Goal: Find specific page/section: Find specific page/section

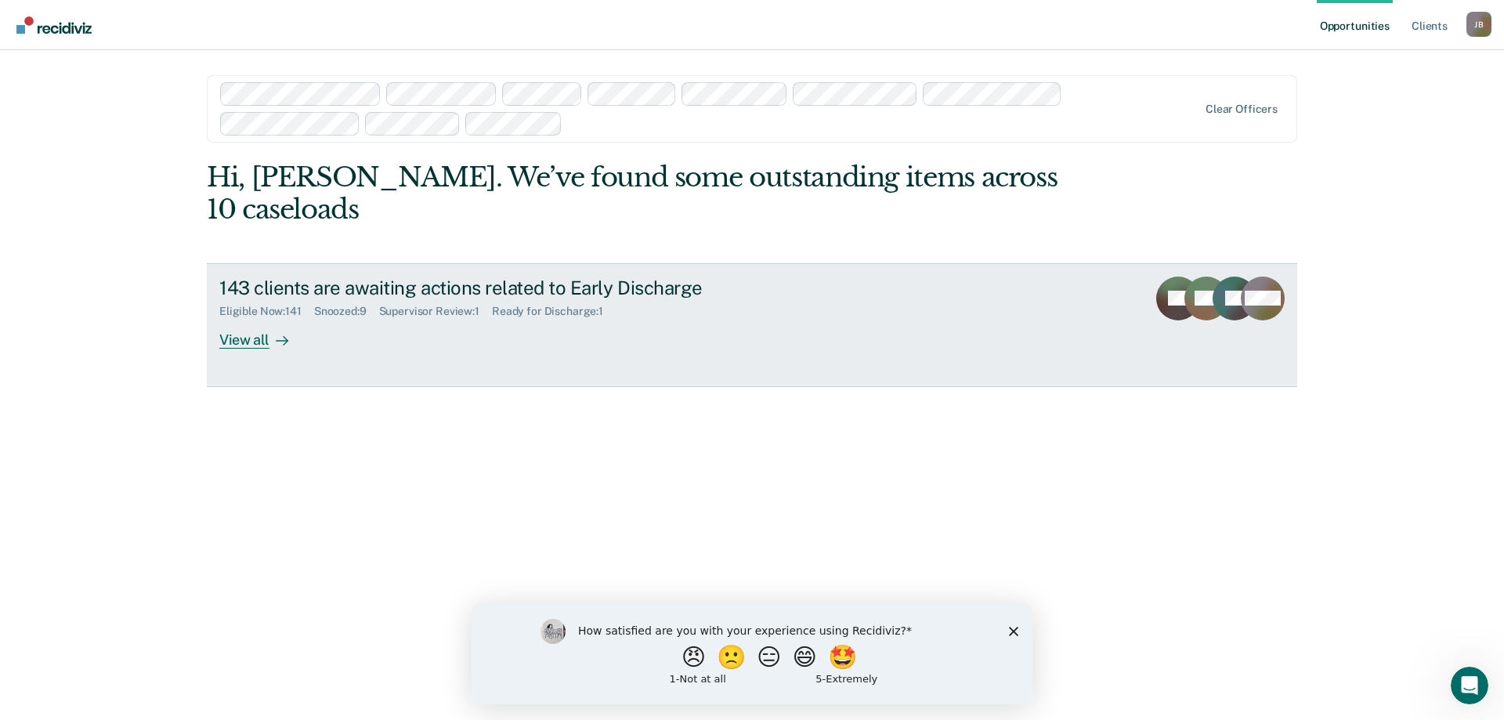
click at [245, 318] on div "View all" at bounding box center [263, 333] width 88 height 31
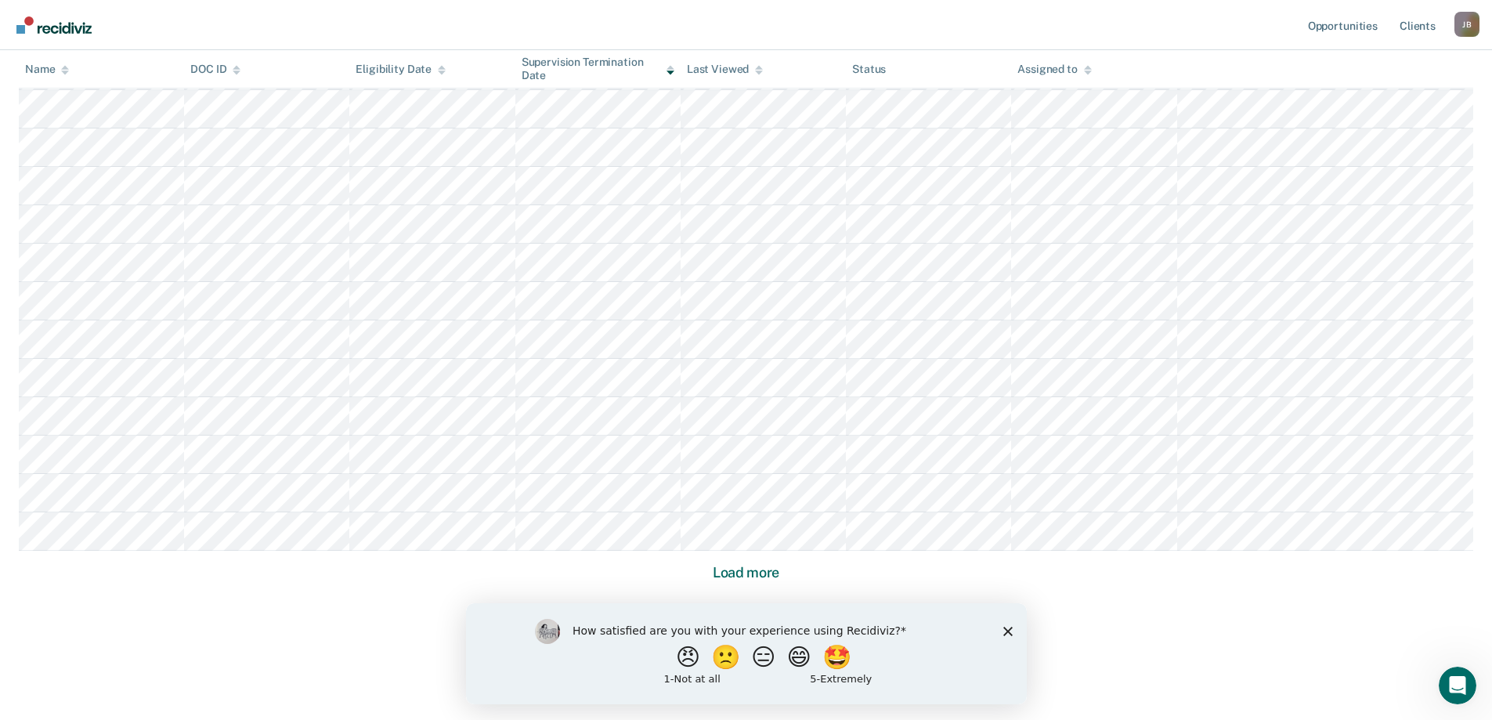
scroll to position [966, 0]
click at [743, 575] on button "Load more" at bounding box center [746, 572] width 76 height 19
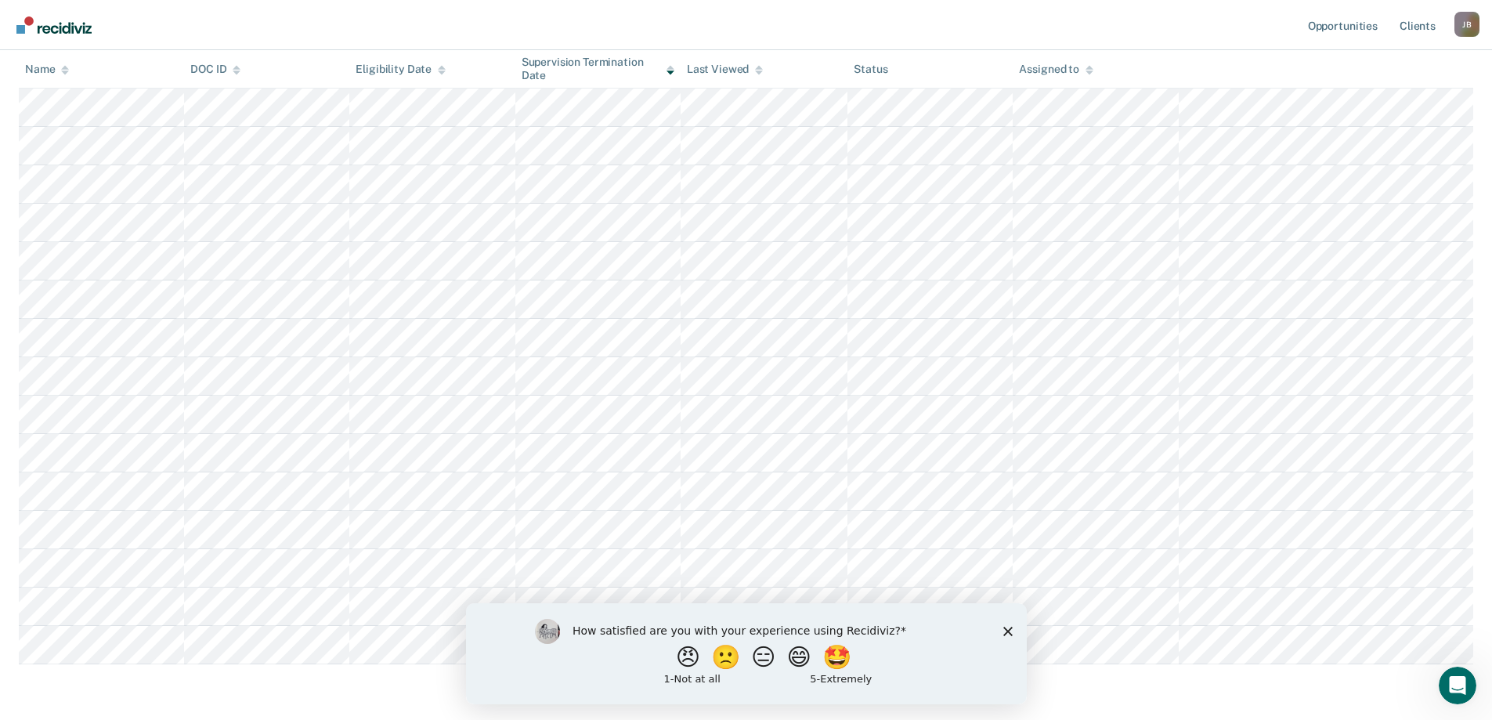
scroll to position [2125, 0]
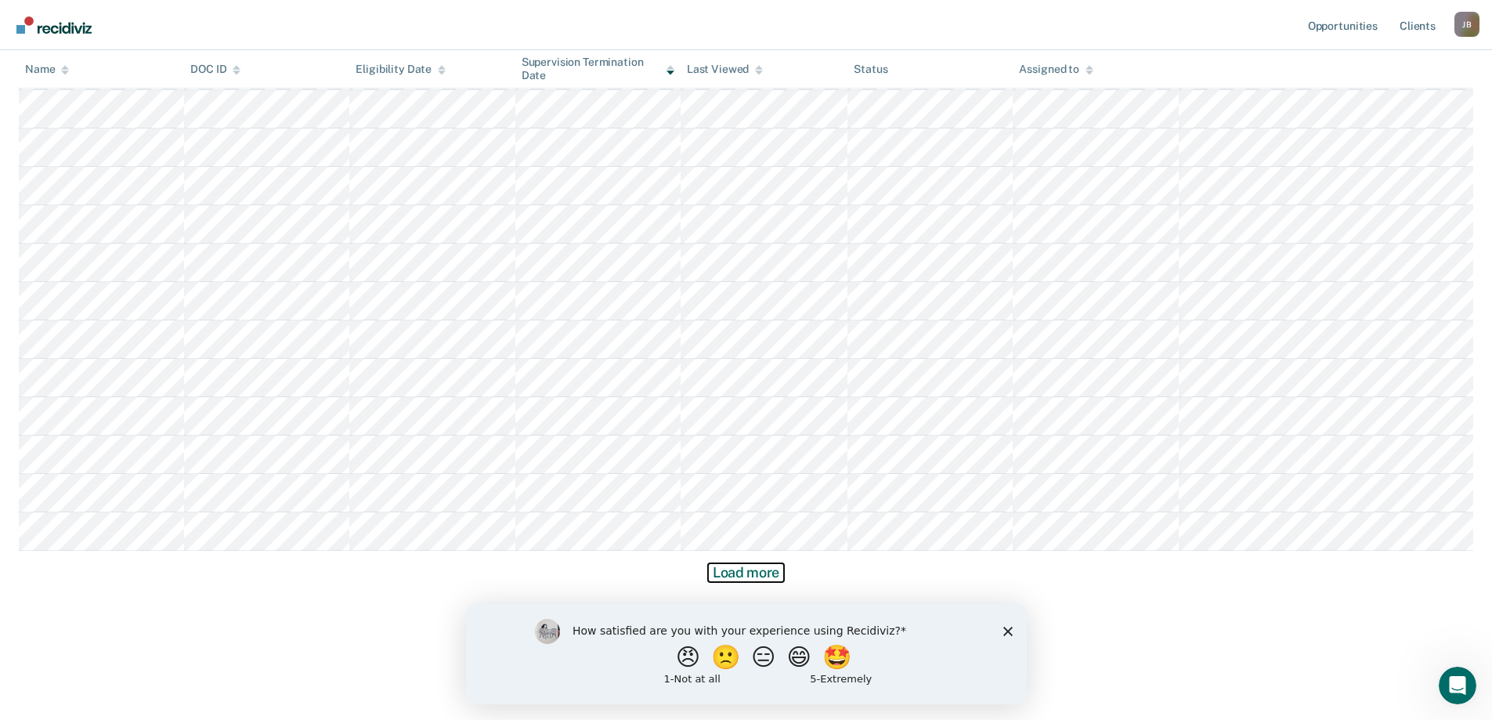
click at [761, 571] on button "Load more" at bounding box center [746, 572] width 76 height 19
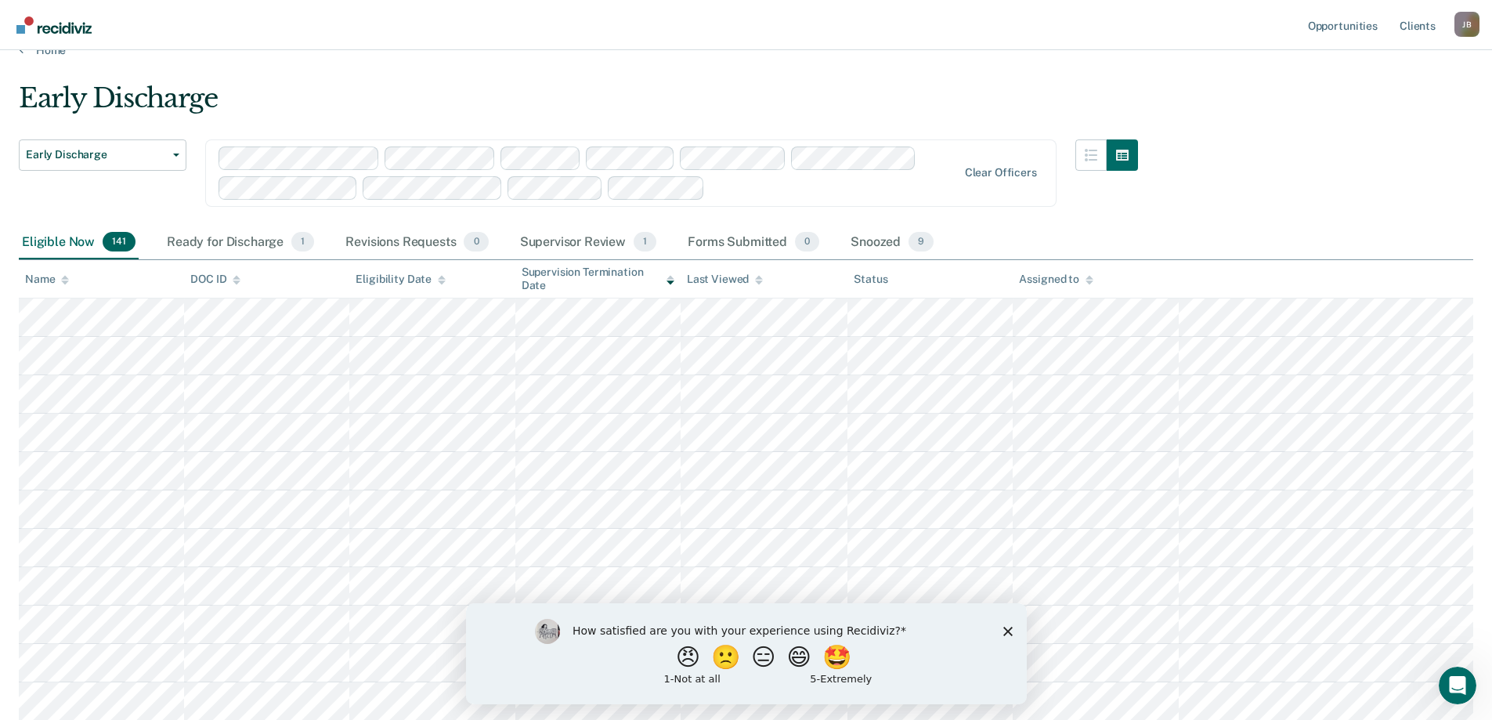
scroll to position [0, 0]
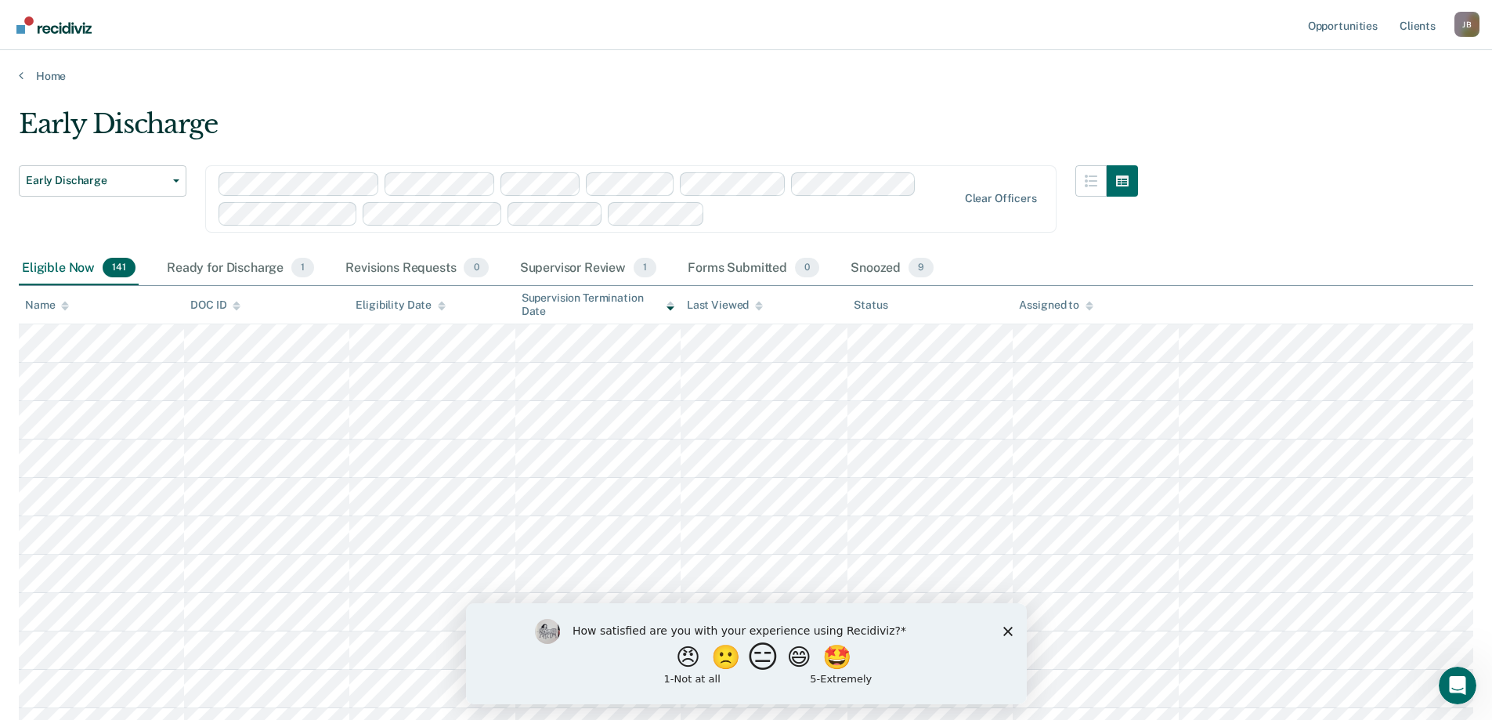
click at [757, 657] on button "😑" at bounding box center [765, 656] width 37 height 31
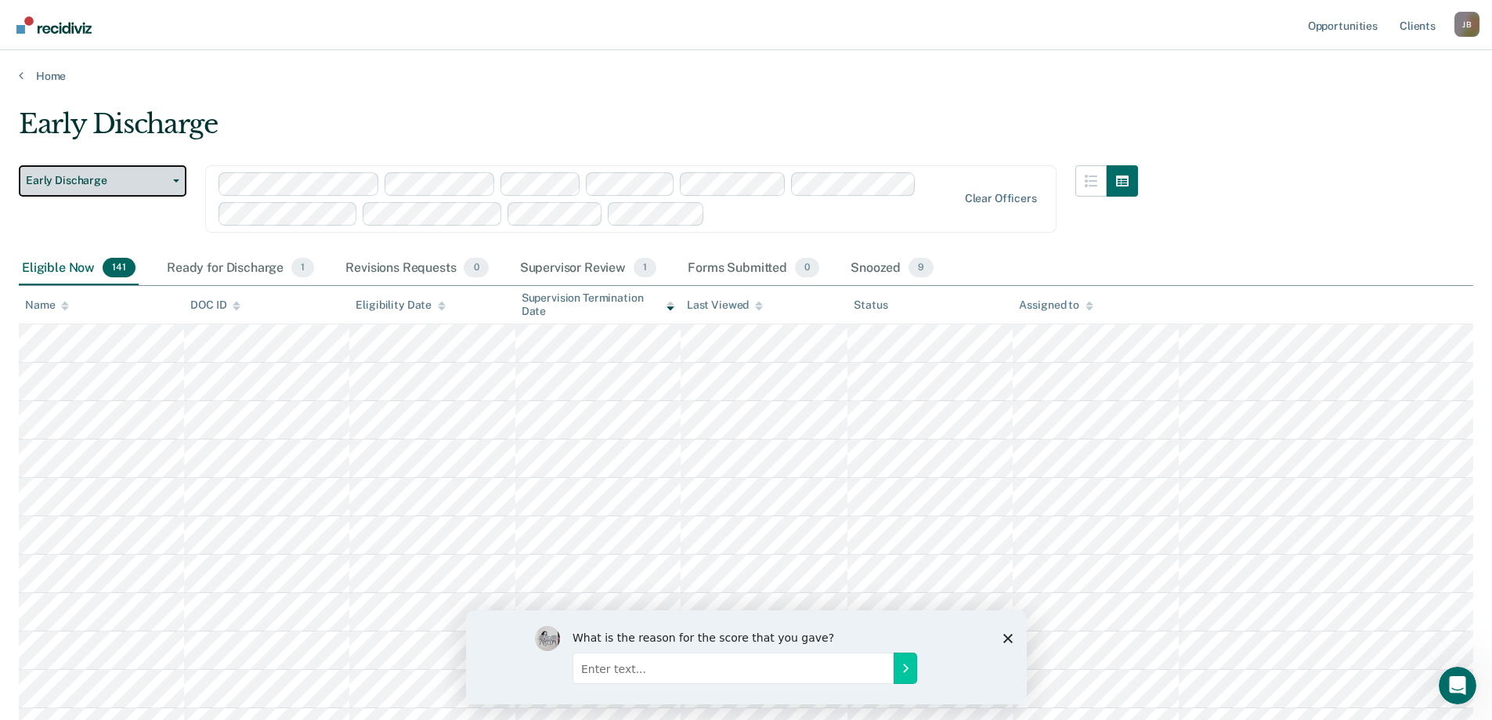
click at [177, 183] on button "Early Discharge" at bounding box center [103, 180] width 168 height 31
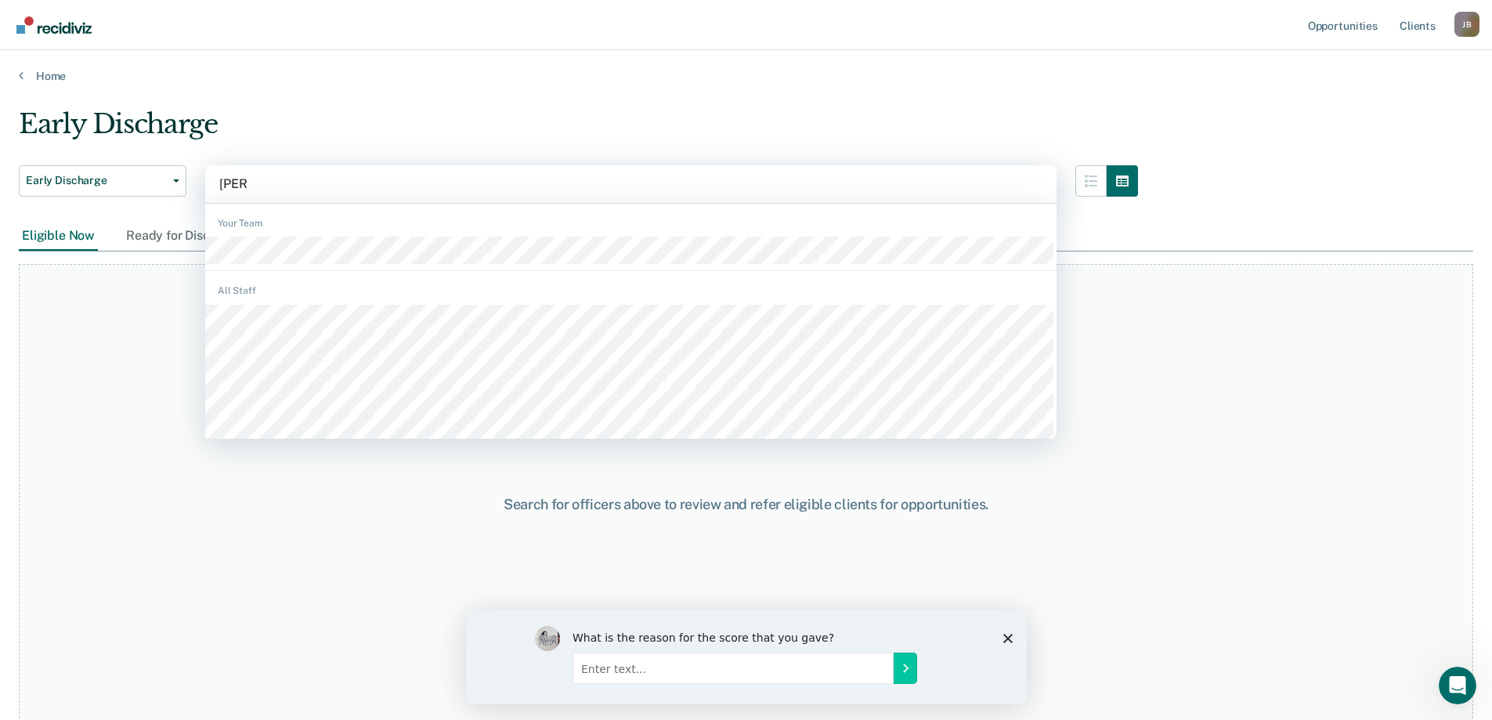
type input "Jason"
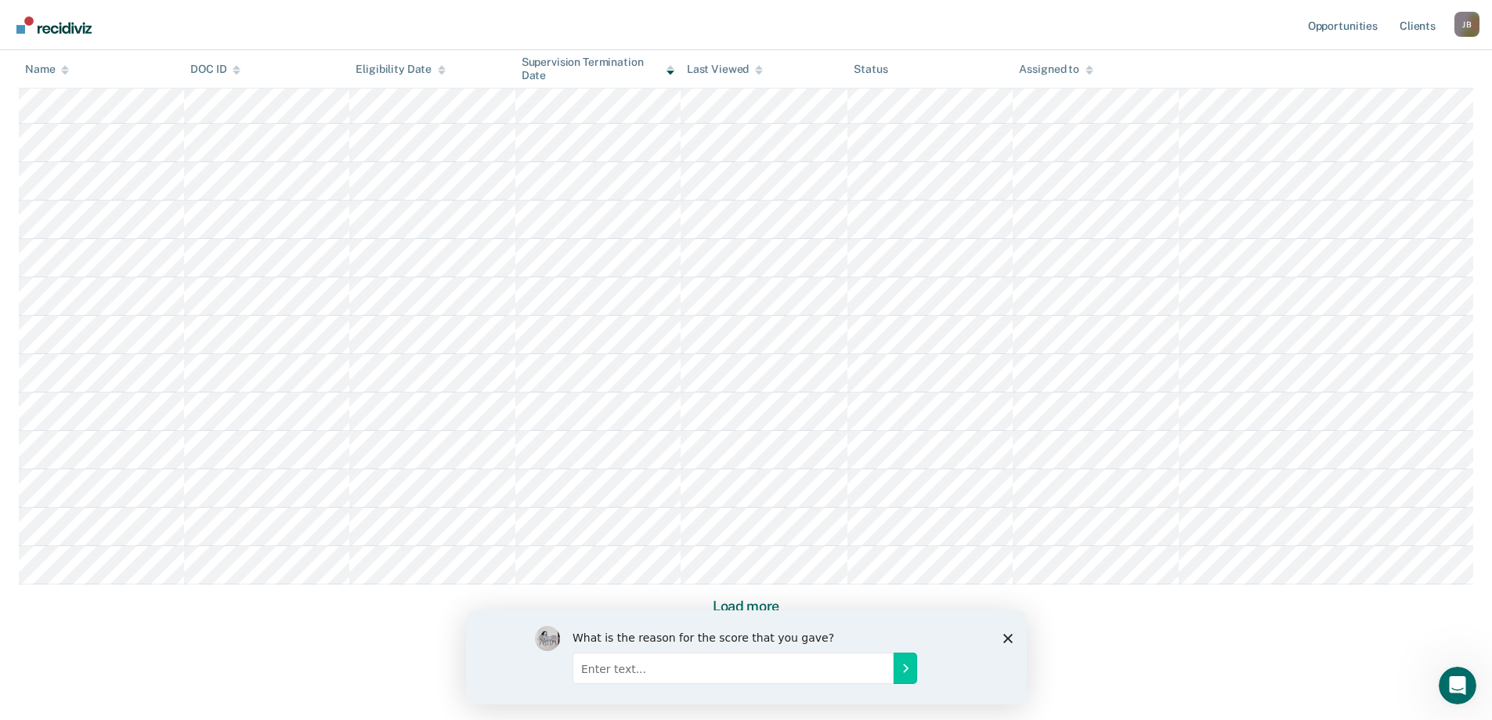
scroll to position [912, 0]
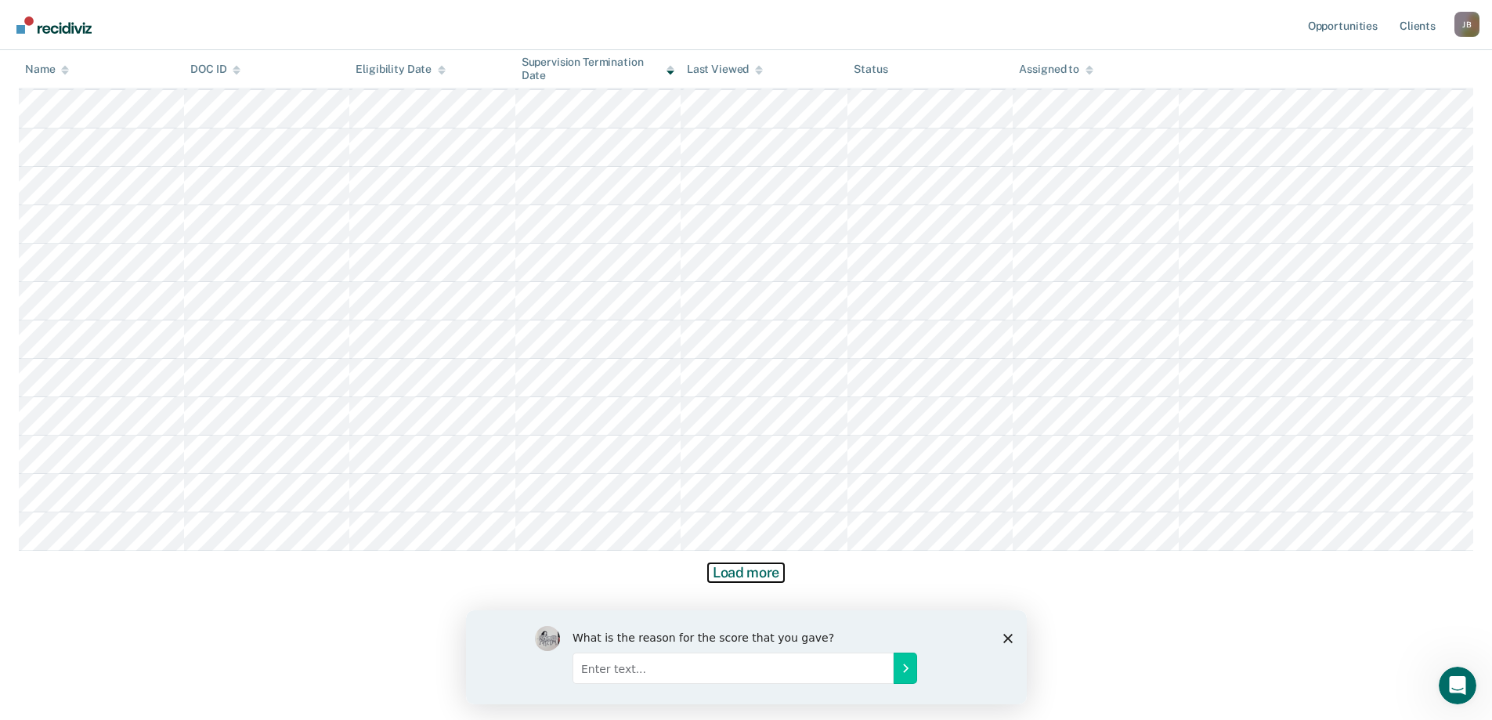
click at [733, 575] on button "Load more" at bounding box center [746, 572] width 76 height 19
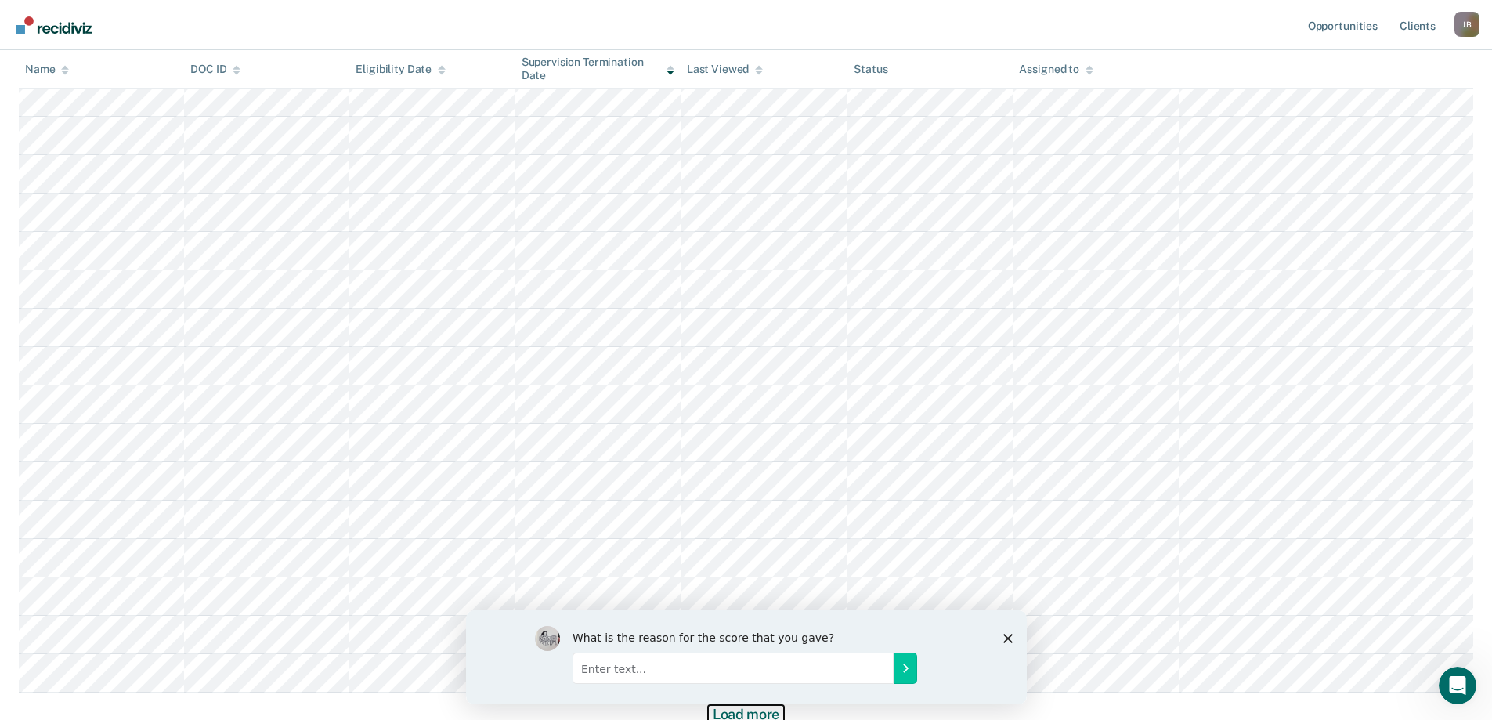
scroll to position [2064, 0]
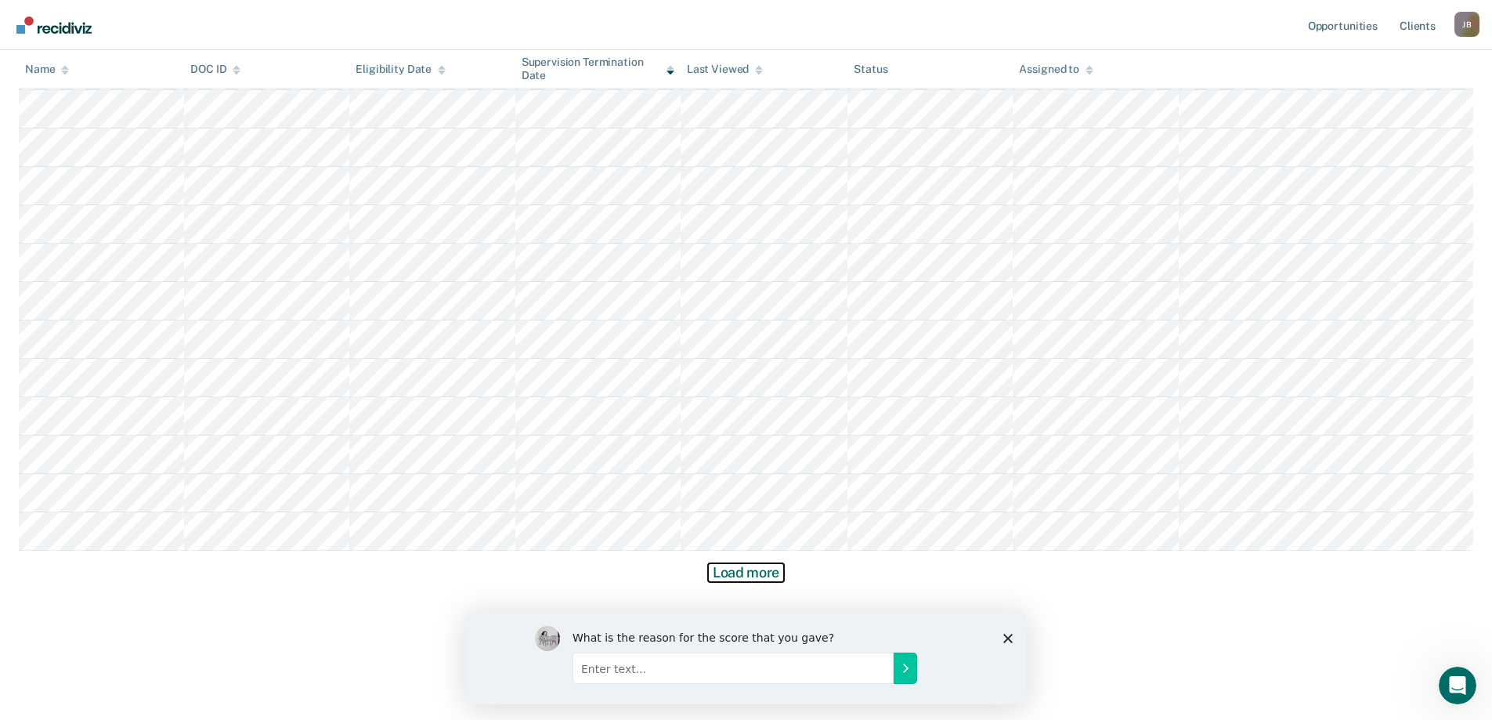
click at [743, 578] on button "Load more" at bounding box center [746, 572] width 76 height 19
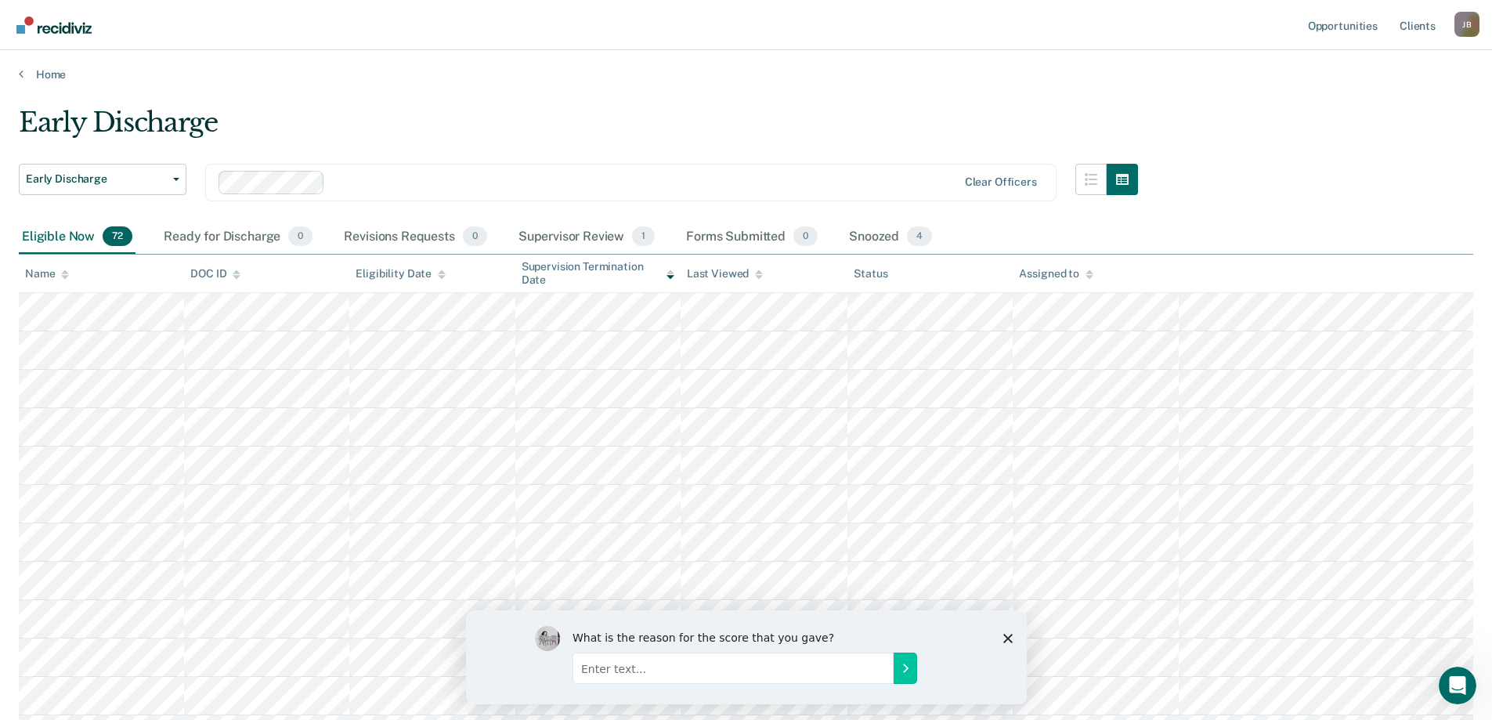
scroll to position [0, 0]
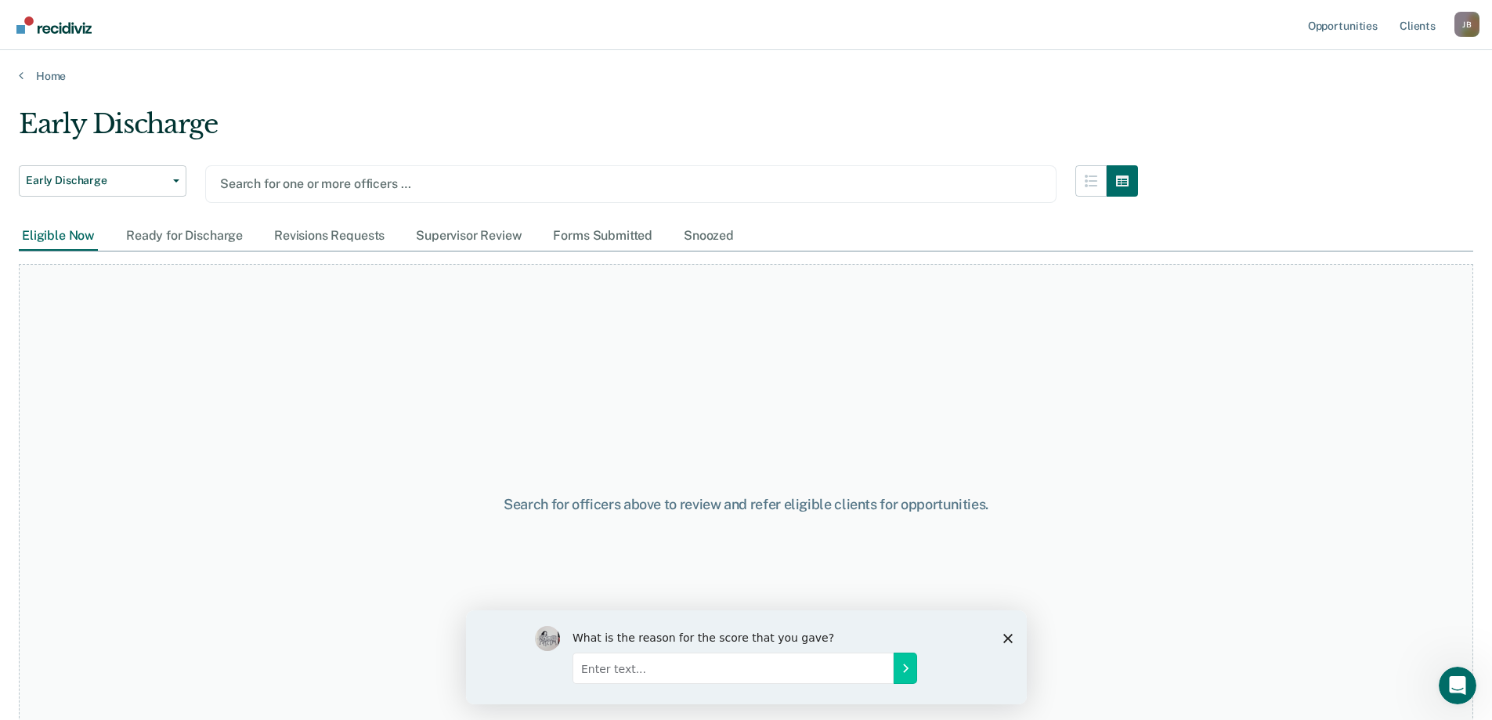
type input "K"
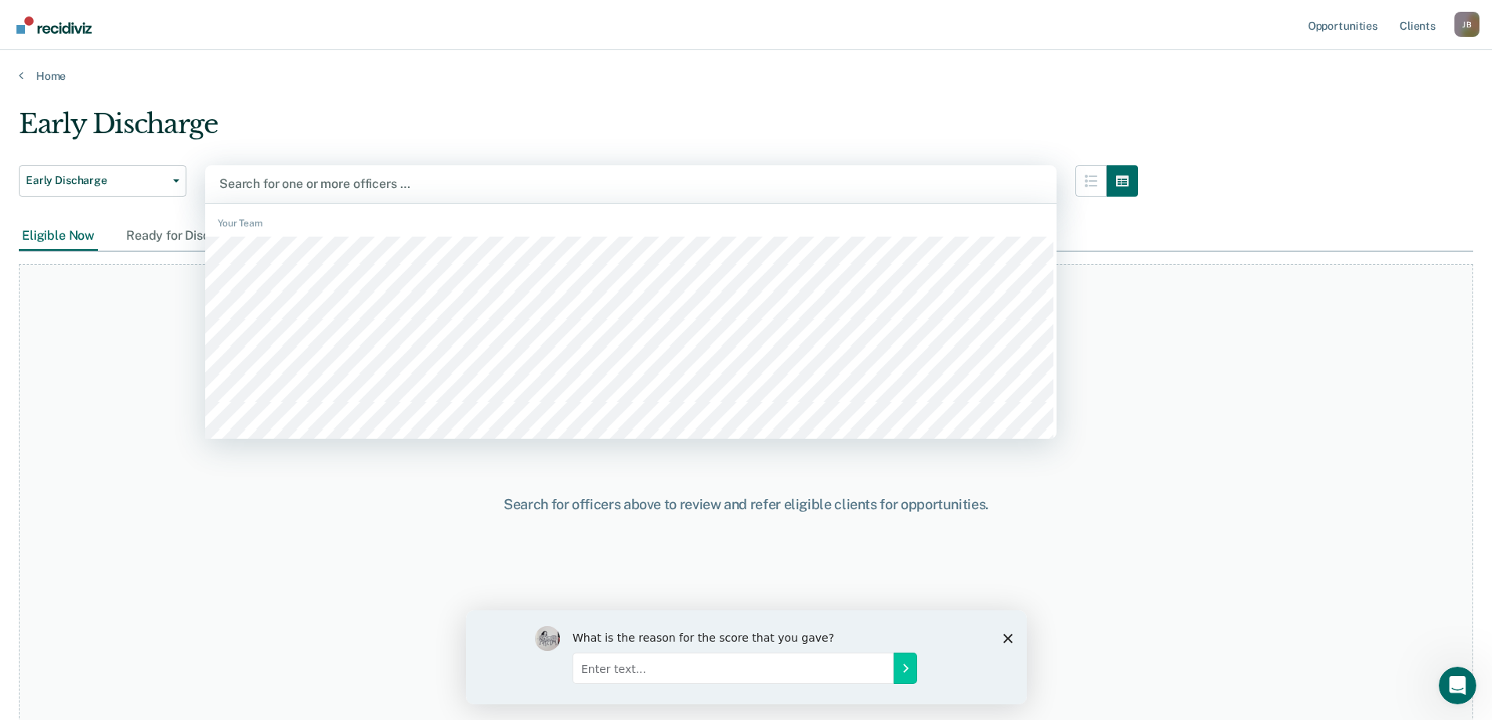
type input "a"
type input "T"
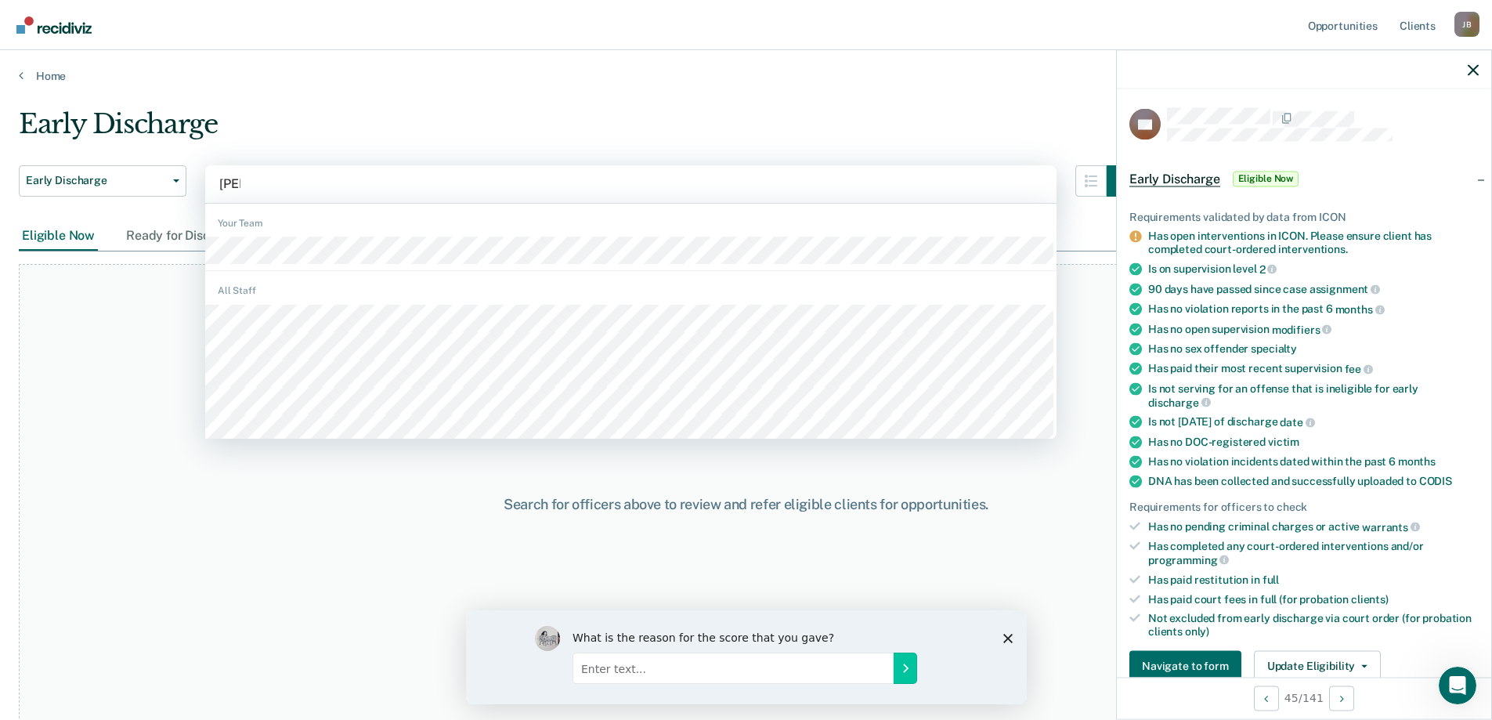
type input "Rick"
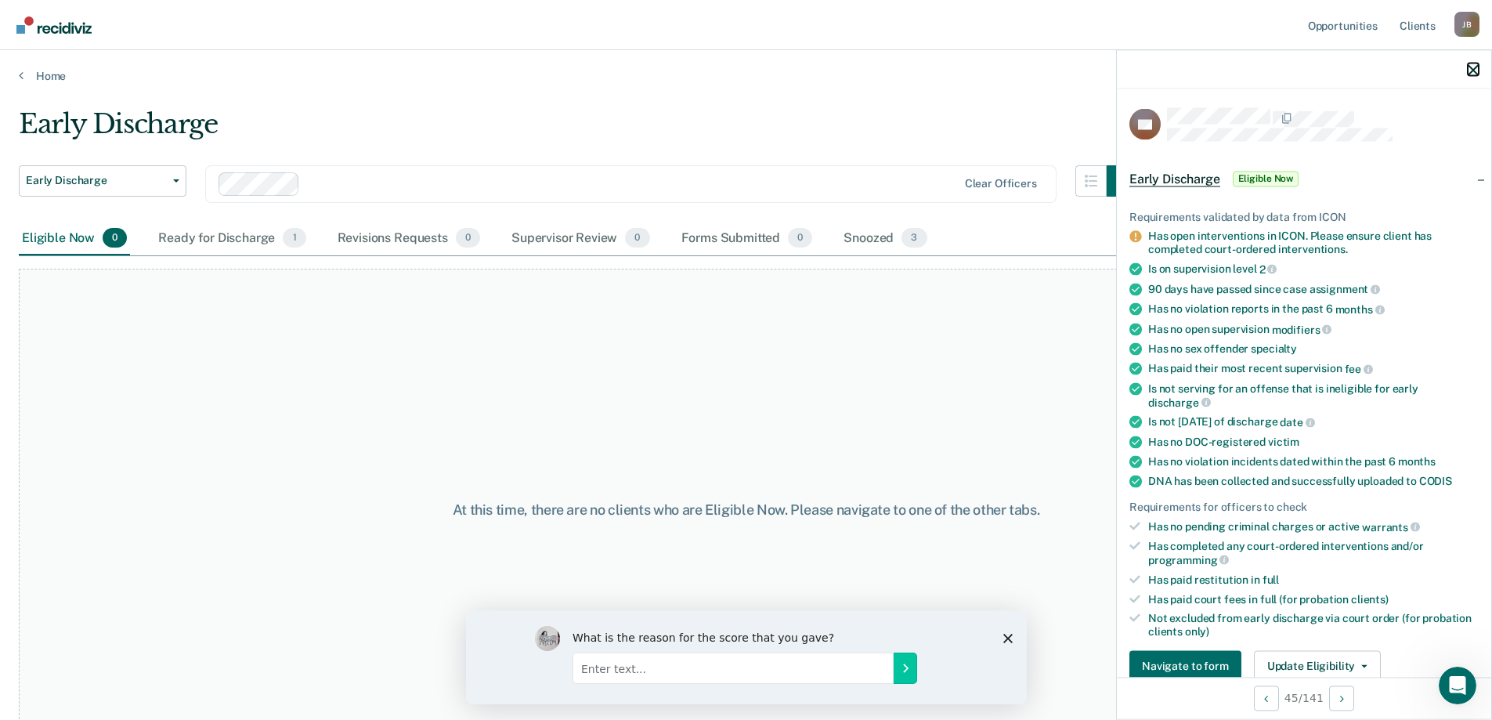
click at [1478, 74] on icon "button" at bounding box center [1473, 69] width 11 height 11
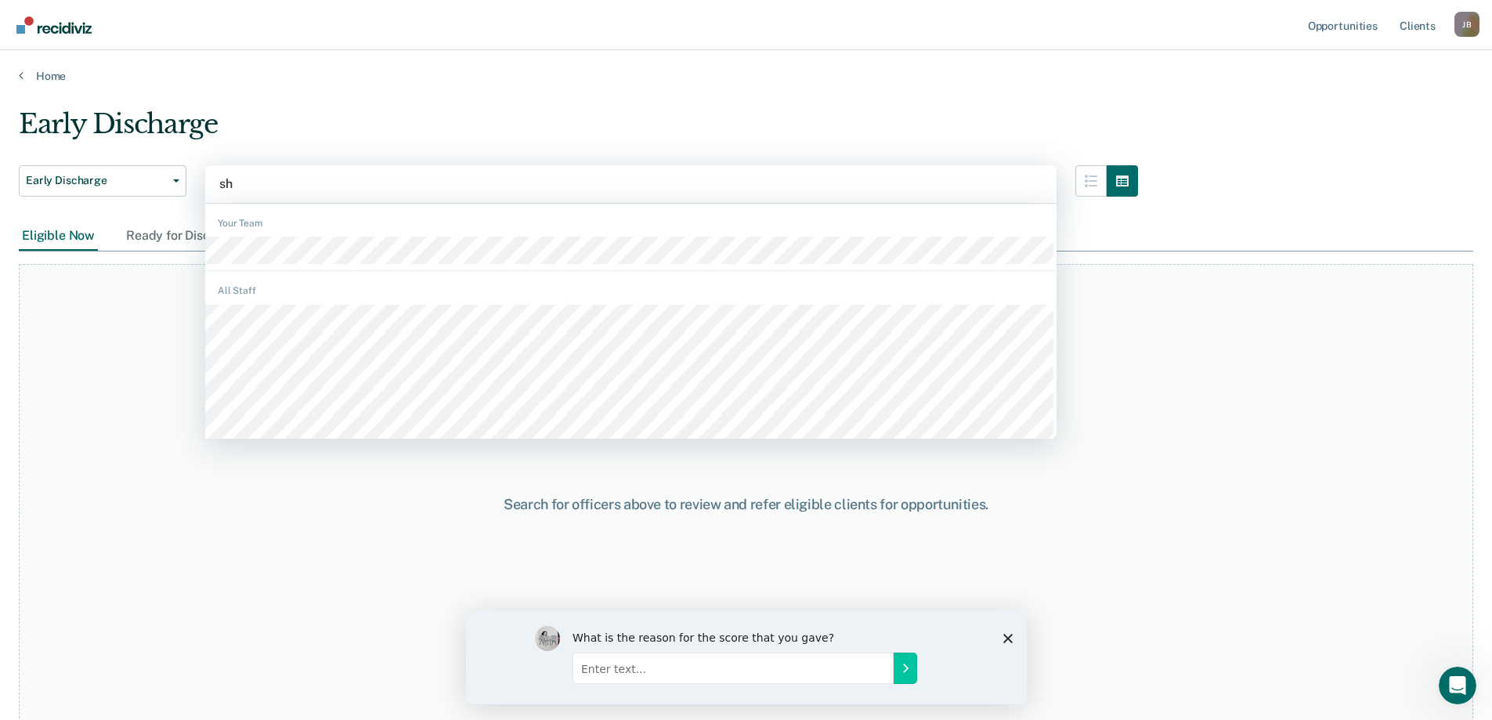
type input "she"
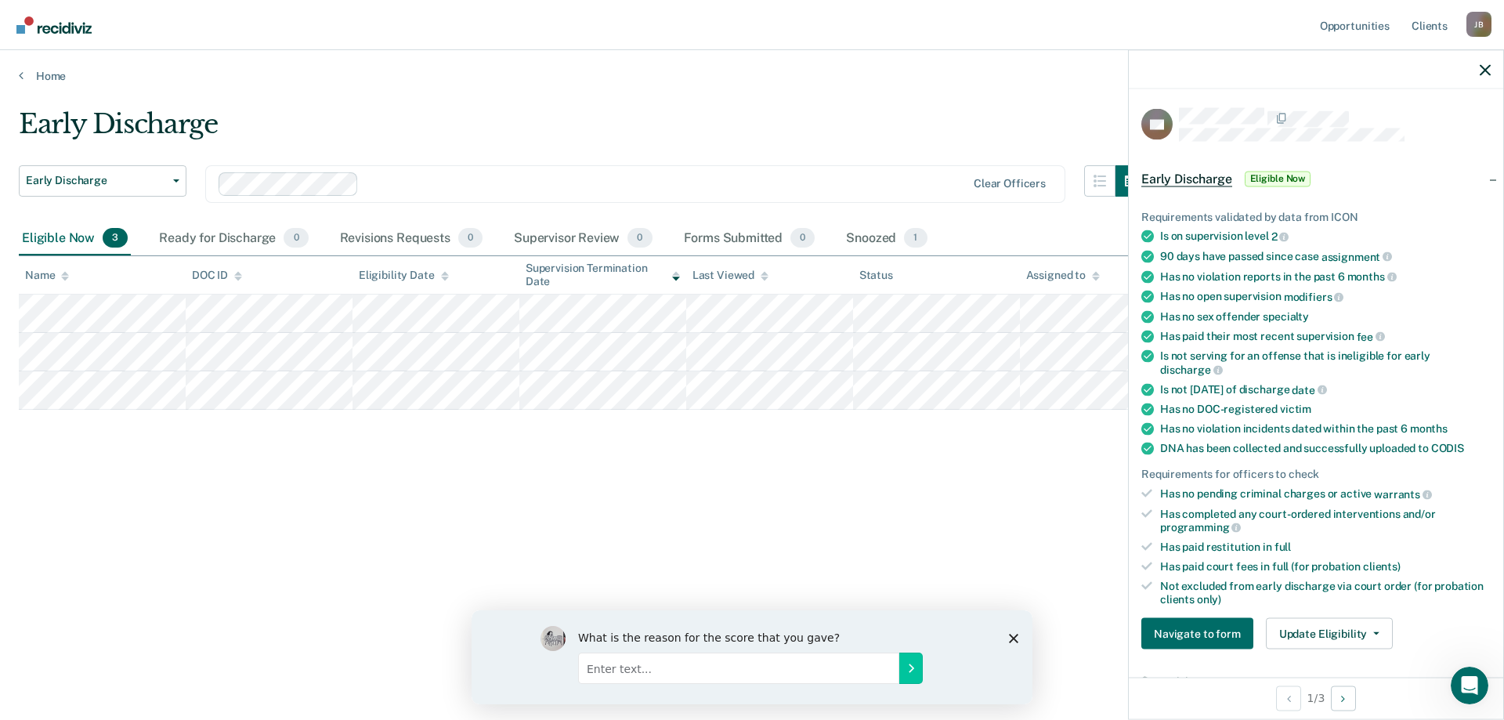
click at [235, 536] on div "Early Discharge Early Discharge Early Discharge Clear officers Eligible Now 3 R…" at bounding box center [752, 355] width 1467 height 494
click at [616, 89] on main "Early Discharge Early Discharge Early Discharge Clear officers Eligible Now 3 R…" at bounding box center [752, 399] width 1504 height 632
click at [540, 125] on div "Early Discharge" at bounding box center [583, 130] width 1128 height 45
